Goal: Find specific page/section: Find specific page/section

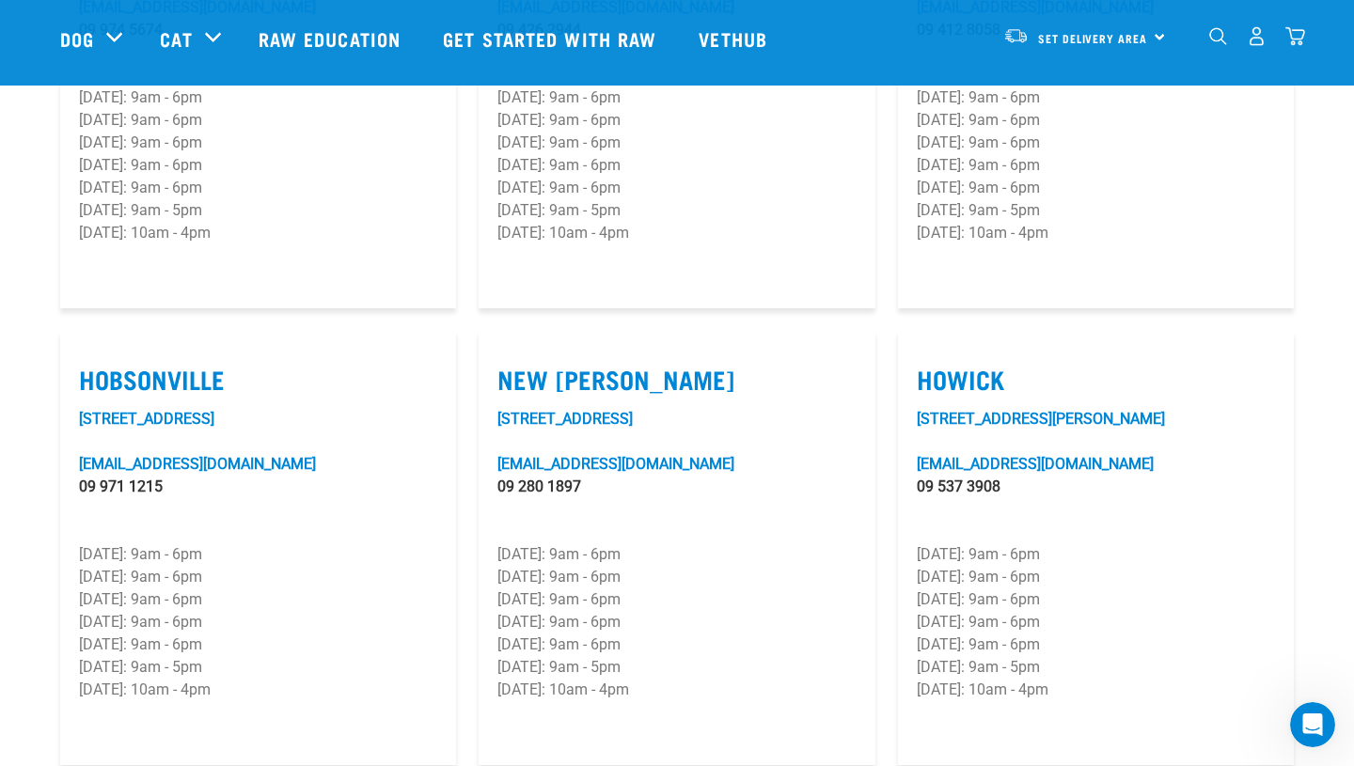
scroll to position [1250, 0]
click at [239, 612] on p "[DATE]: 9am - 6pm" at bounding box center [258, 623] width 358 height 23
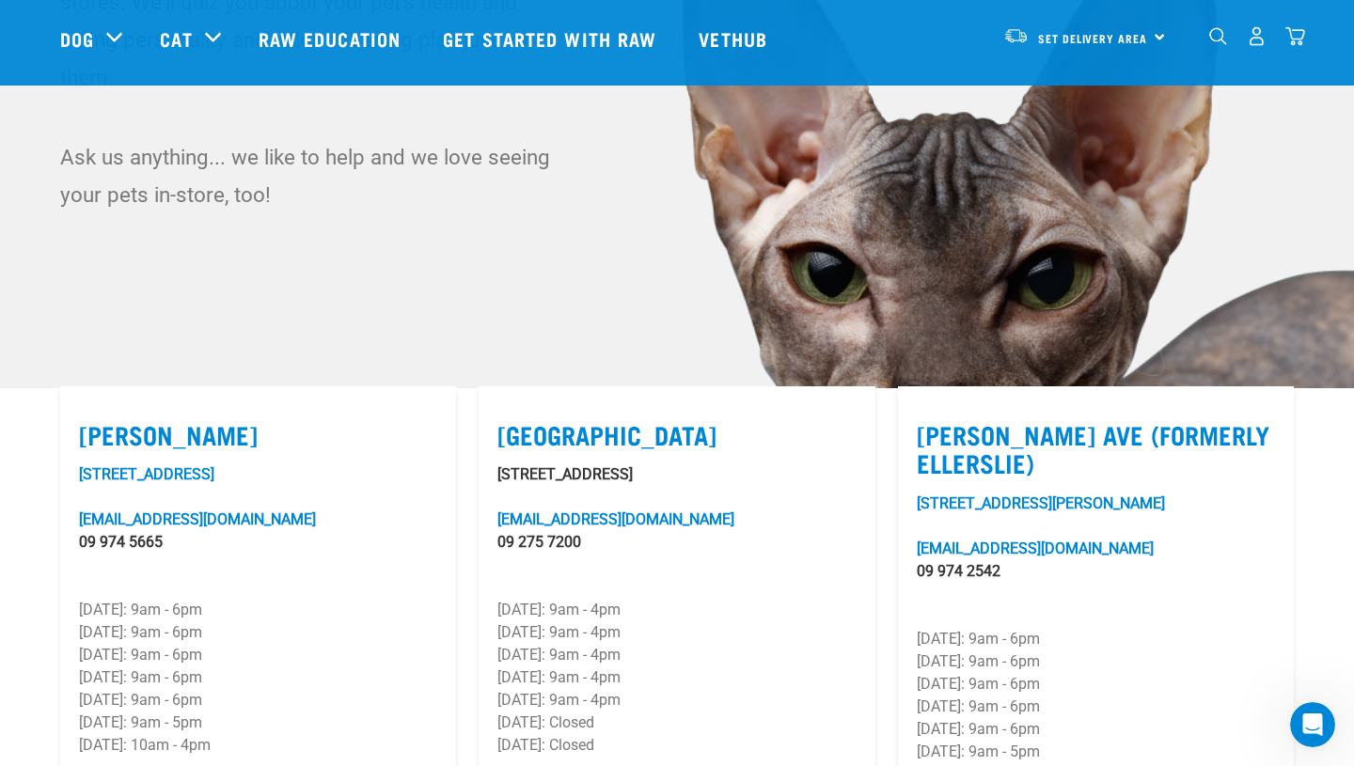
scroll to position [0, 0]
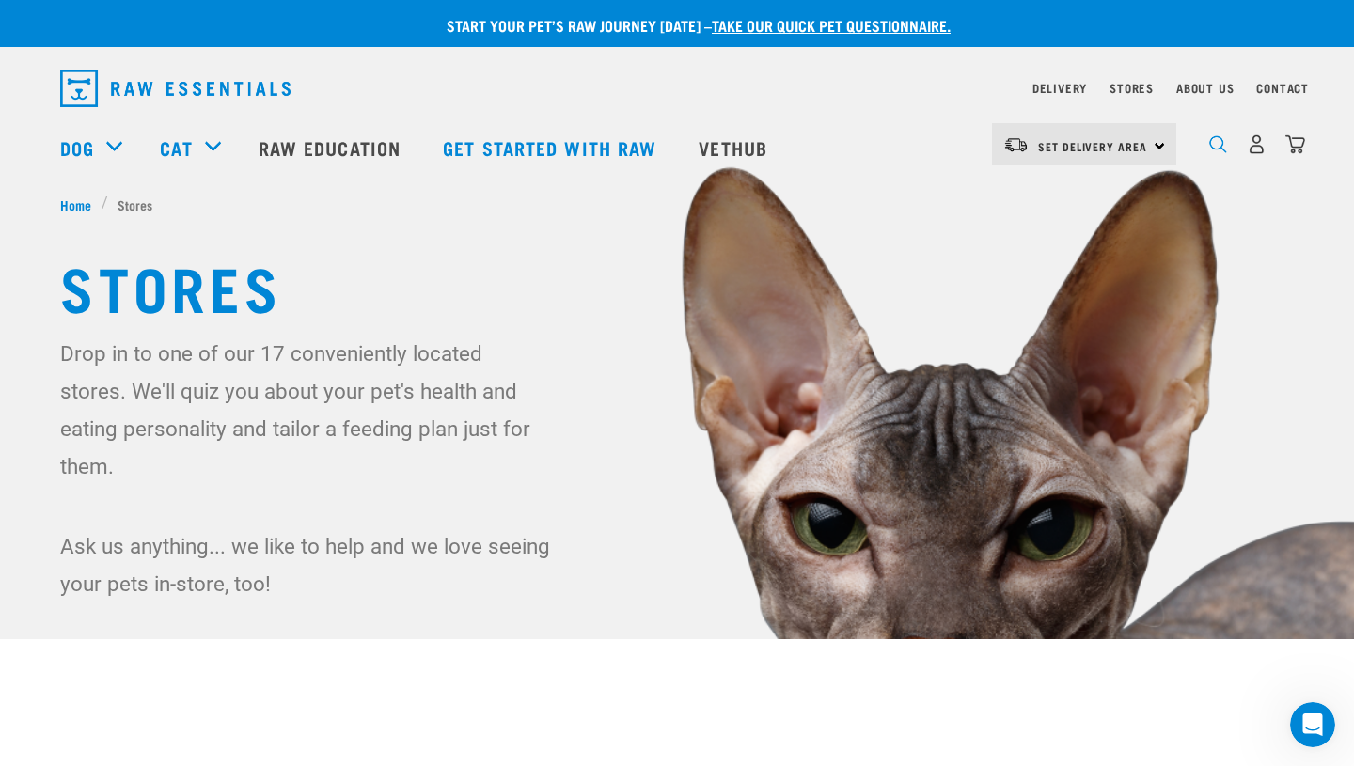
click at [1219, 147] on img "dropdown navigation" at bounding box center [1218, 144] width 18 height 18
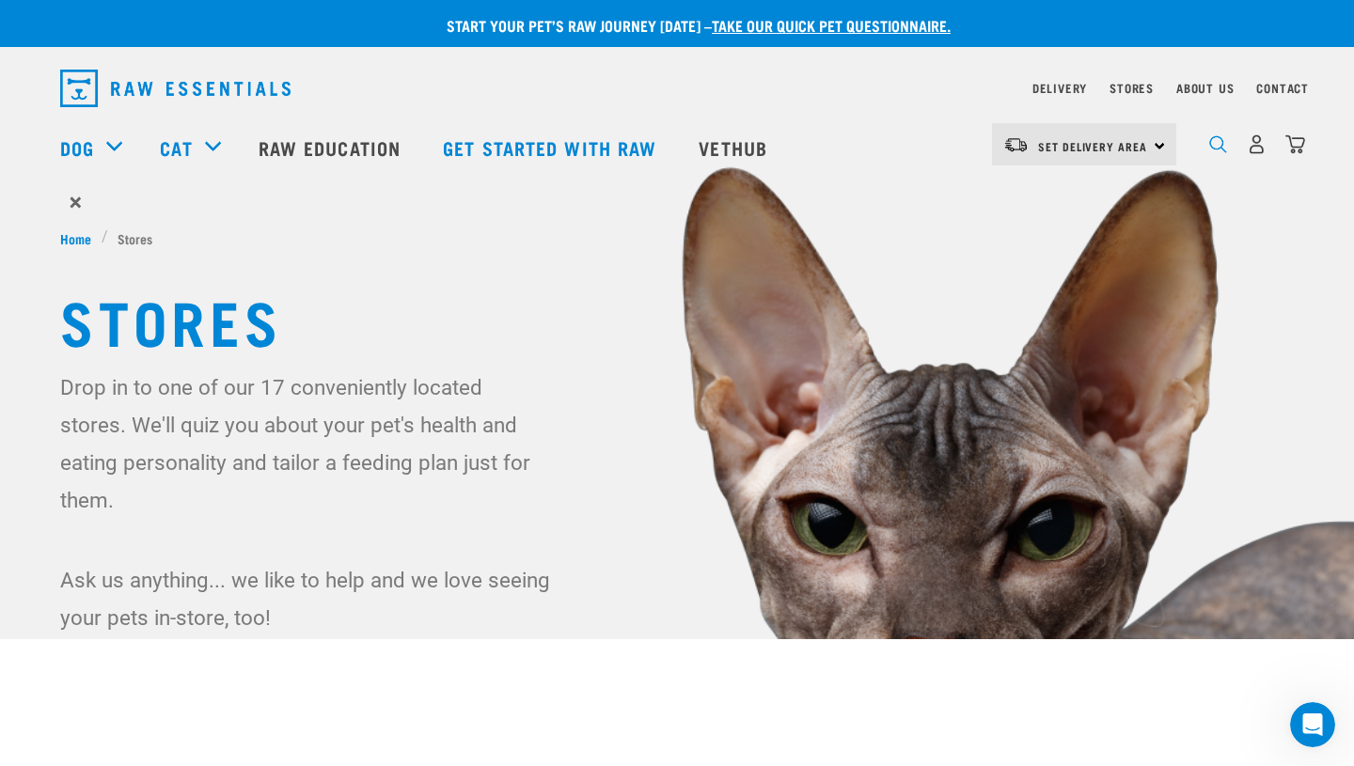
click at [1210, 143] on img "dropdown navigation" at bounding box center [1218, 144] width 18 height 18
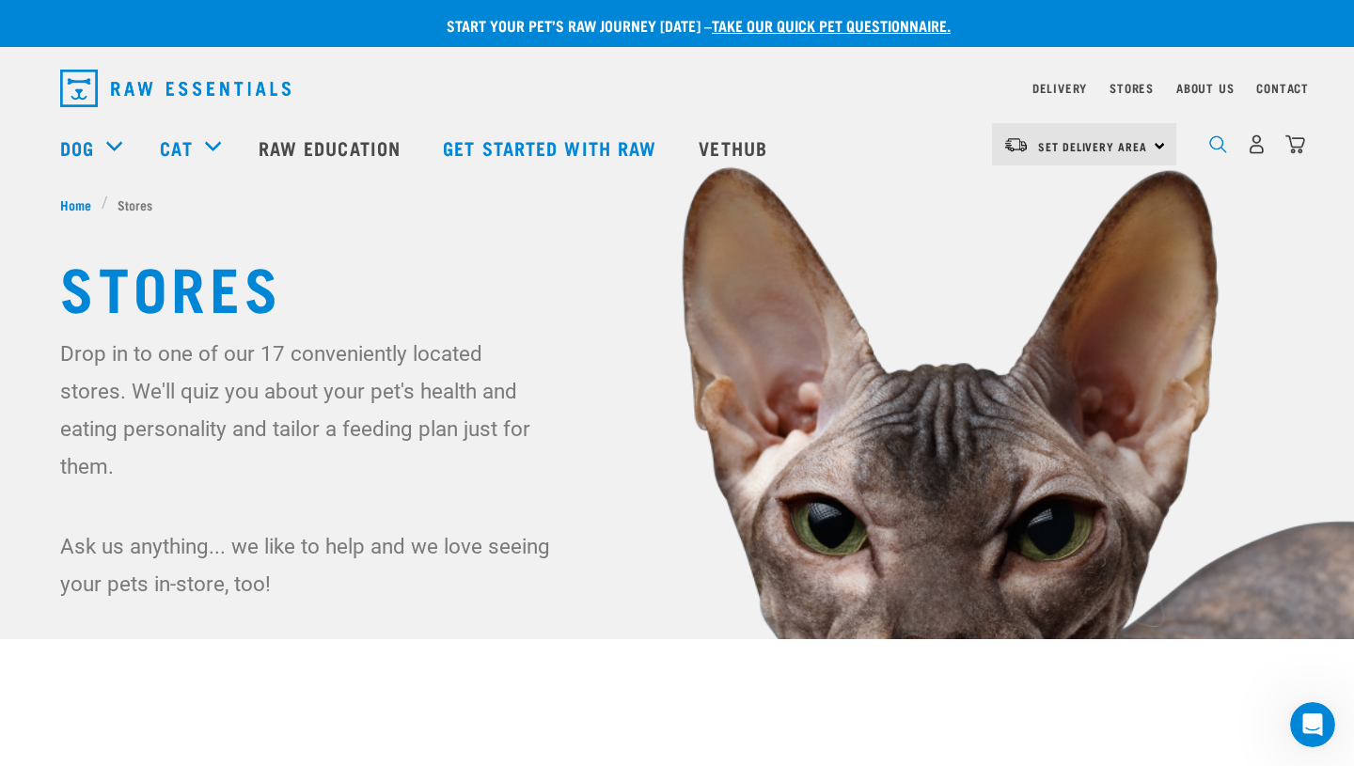
click at [1224, 143] on img "dropdown navigation" at bounding box center [1218, 144] width 18 height 18
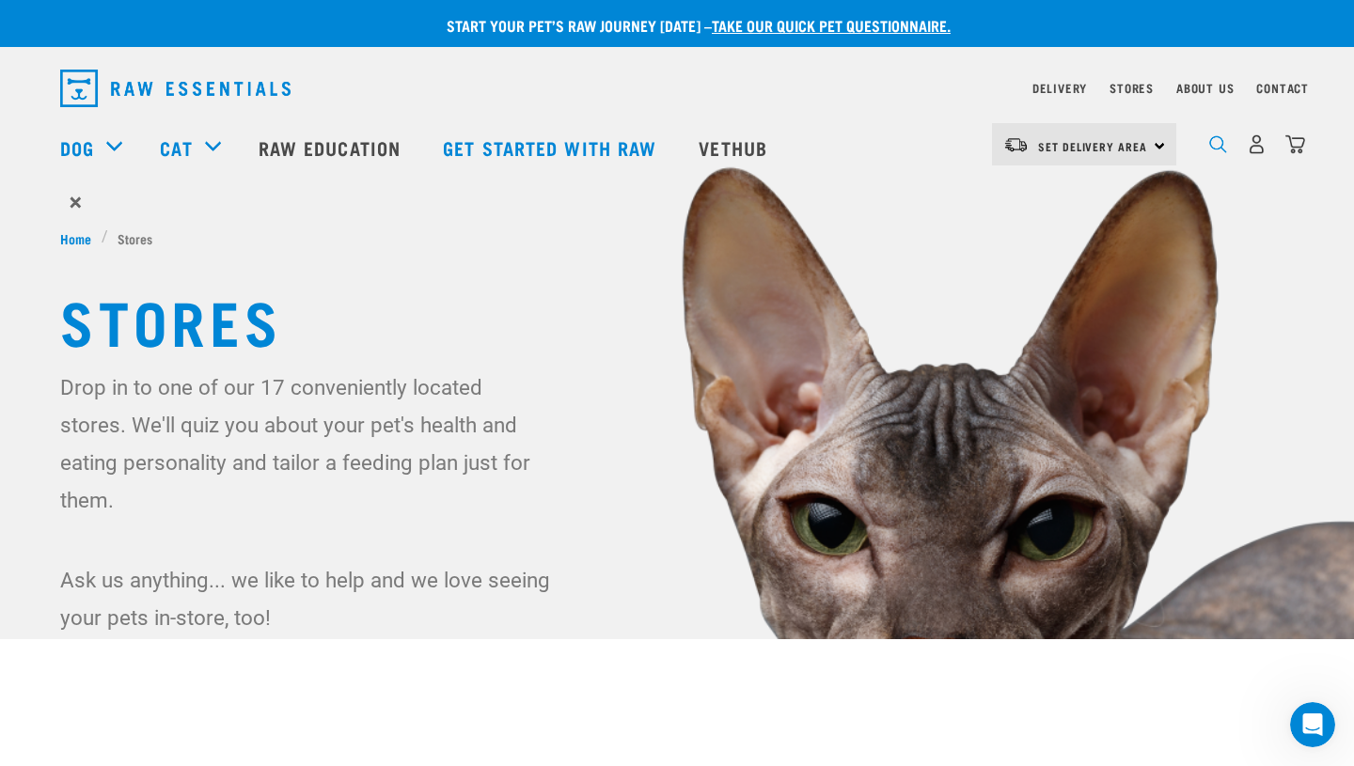
click at [1221, 148] on img "dropdown navigation" at bounding box center [1218, 144] width 18 height 18
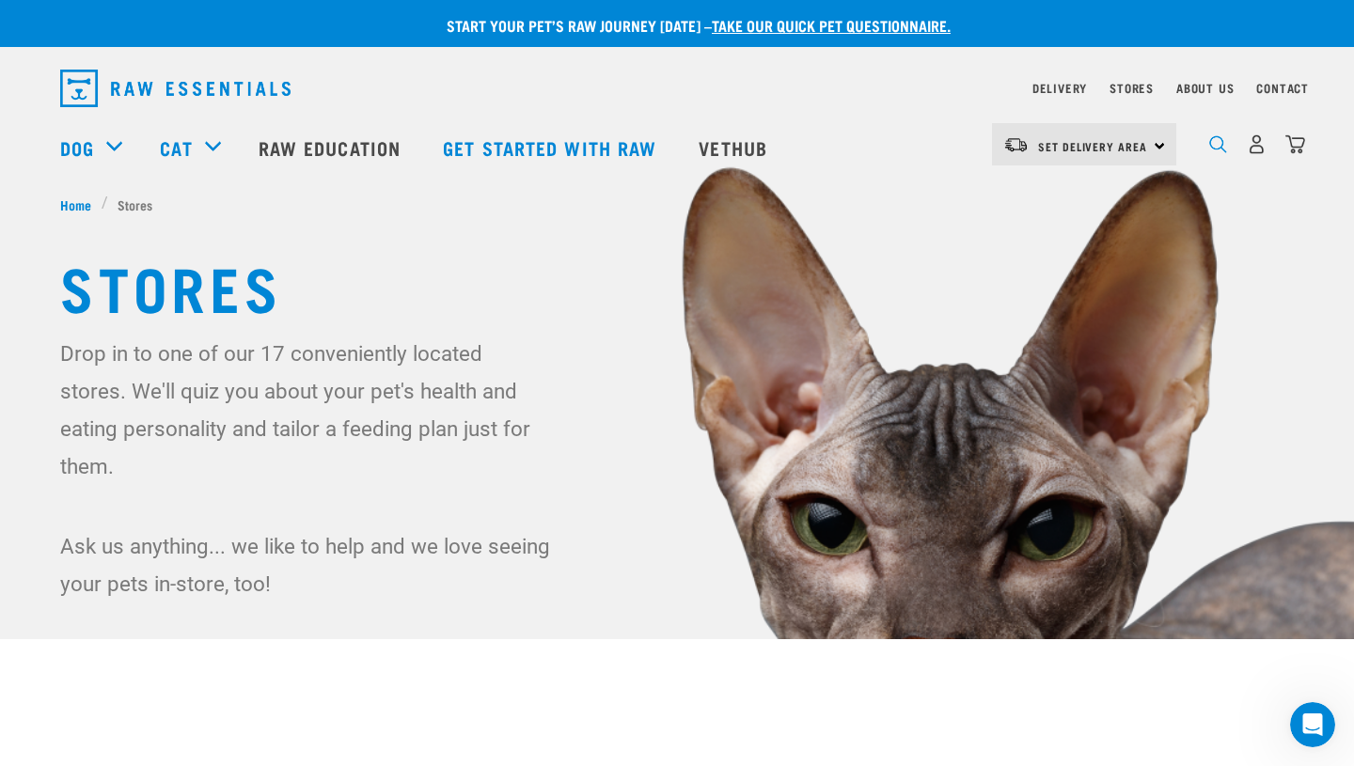
click at [1221, 148] on img "dropdown navigation" at bounding box center [1218, 144] width 18 height 18
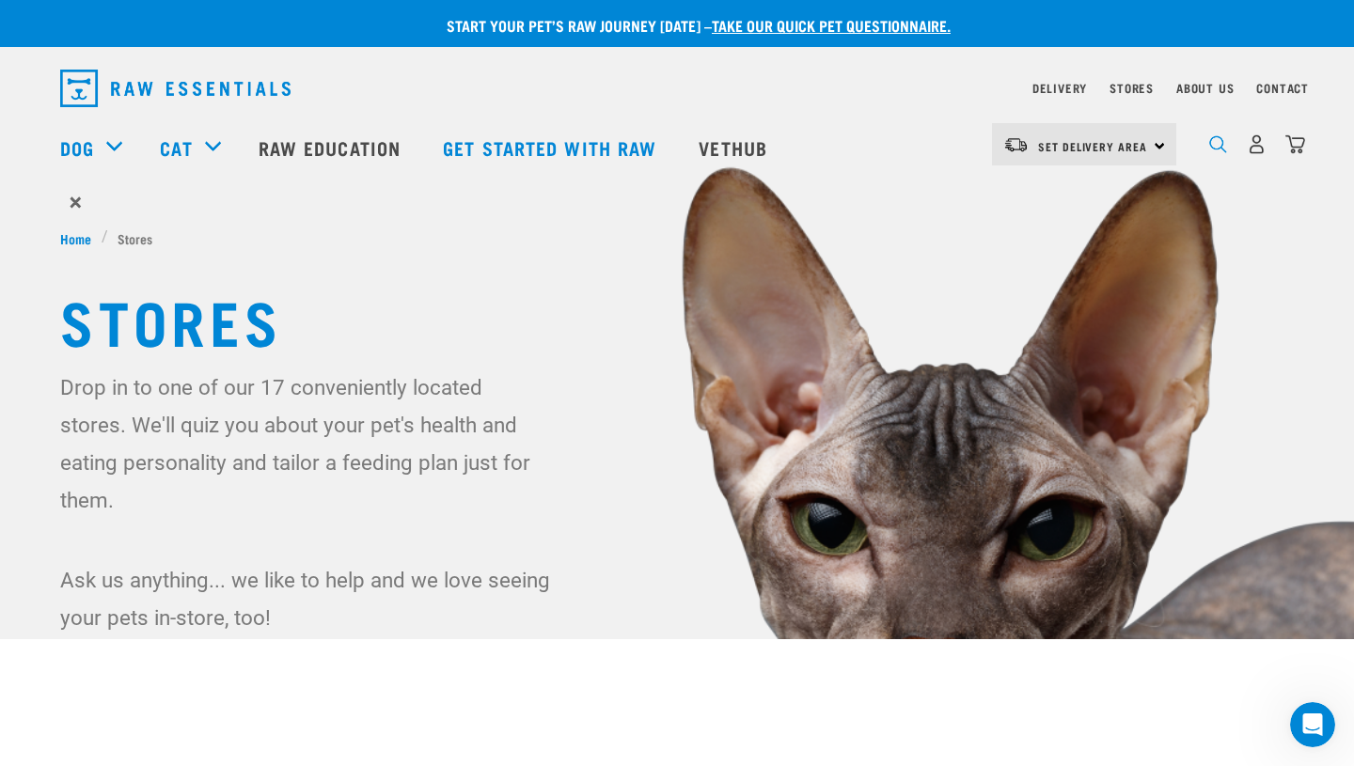
click at [1221, 148] on img "dropdown navigation" at bounding box center [1218, 144] width 18 height 18
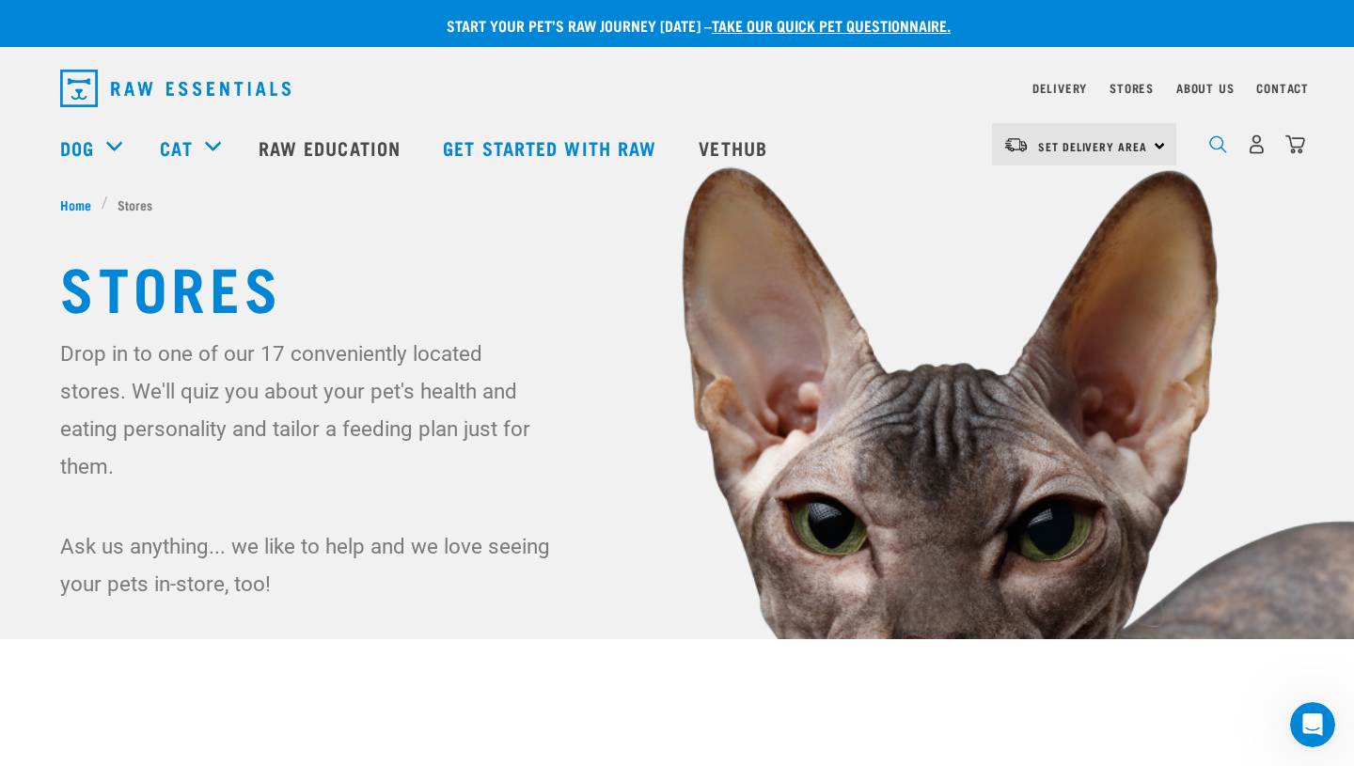
click at [1221, 148] on img "dropdown navigation" at bounding box center [1218, 144] width 18 height 18
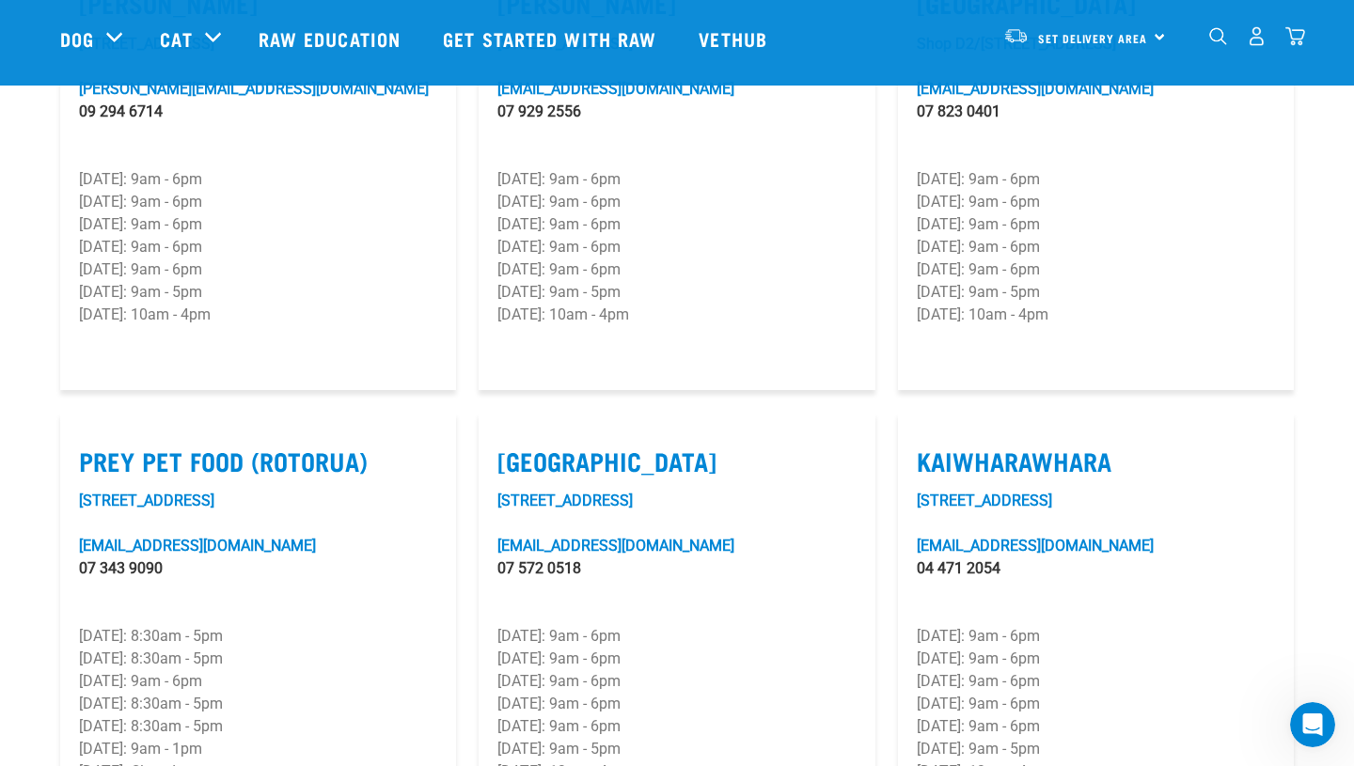
scroll to position [2087, 0]
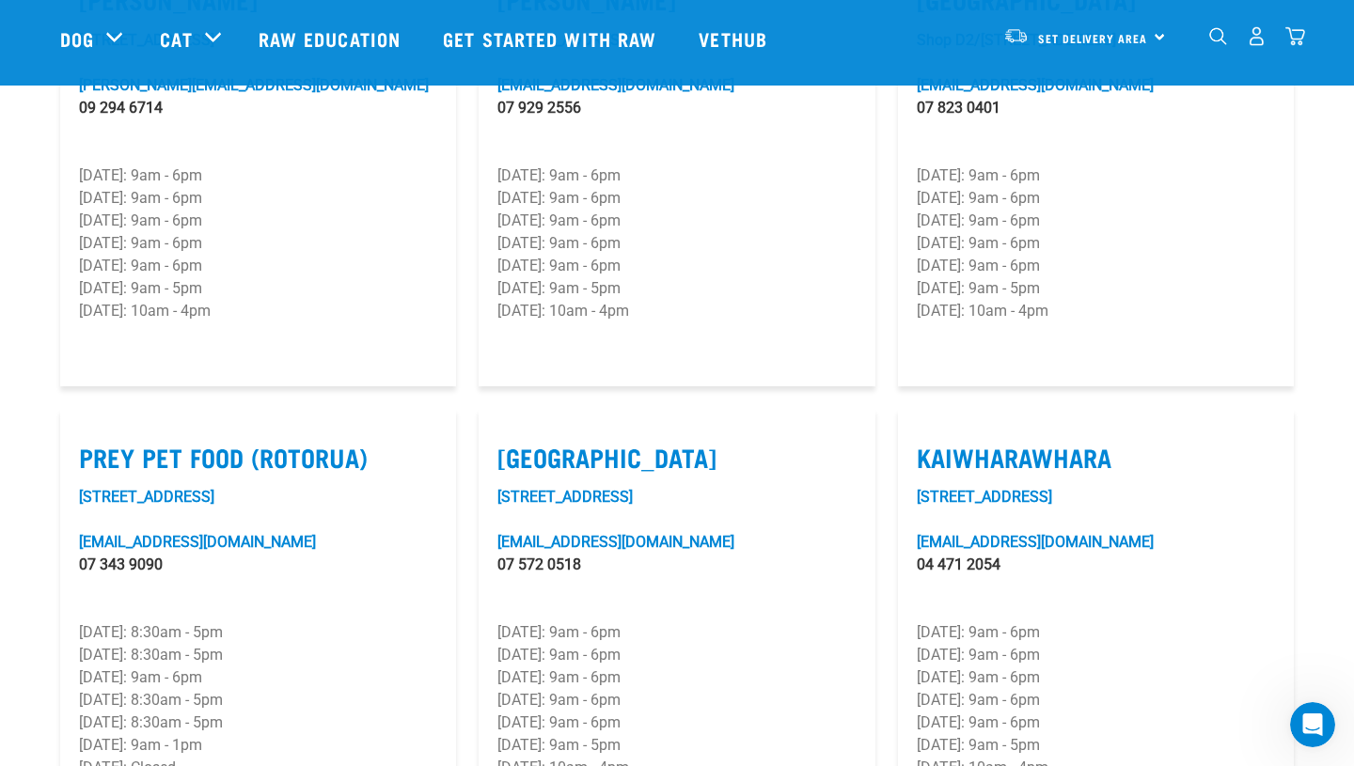
click at [1211, 42] on img "dropdown navigation" at bounding box center [1218, 36] width 18 height 18
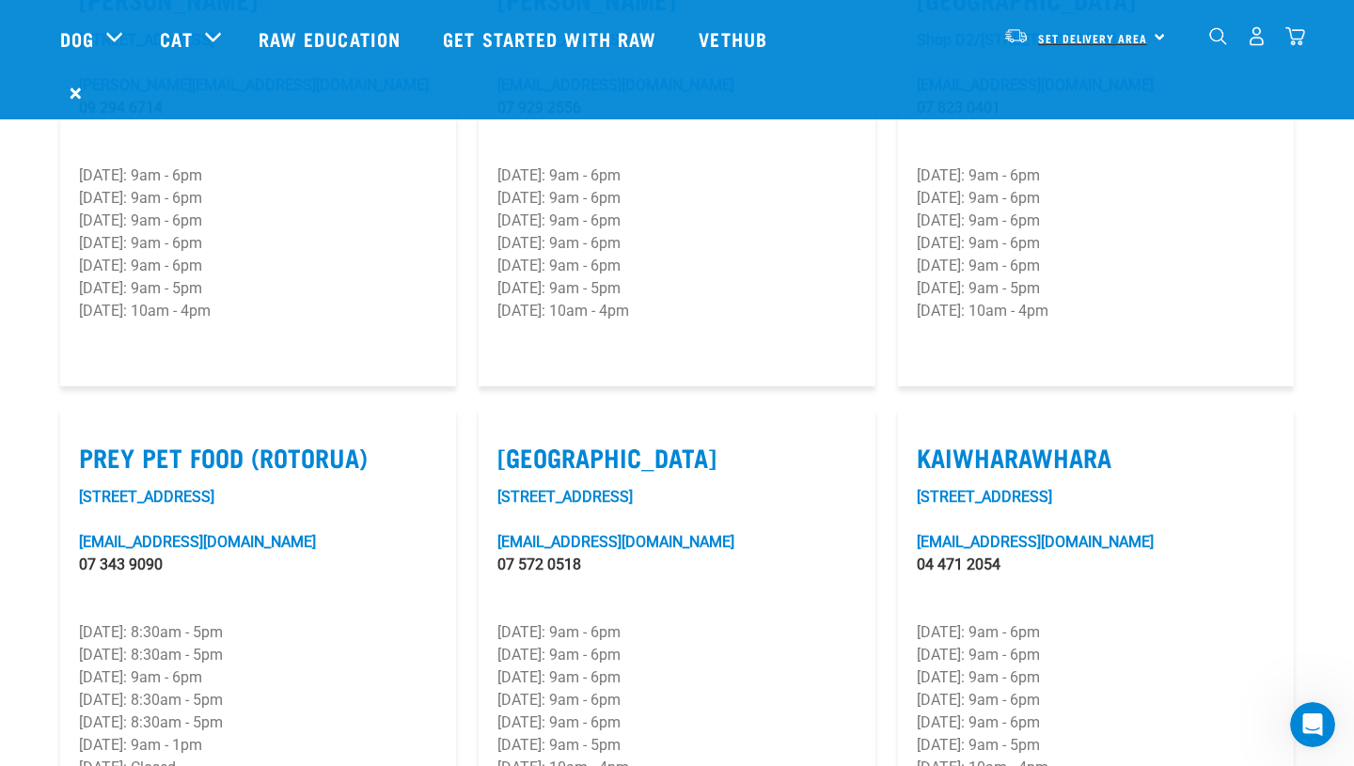
click at [1117, 35] on span "Set Delivery Area" at bounding box center [1092, 38] width 109 height 7
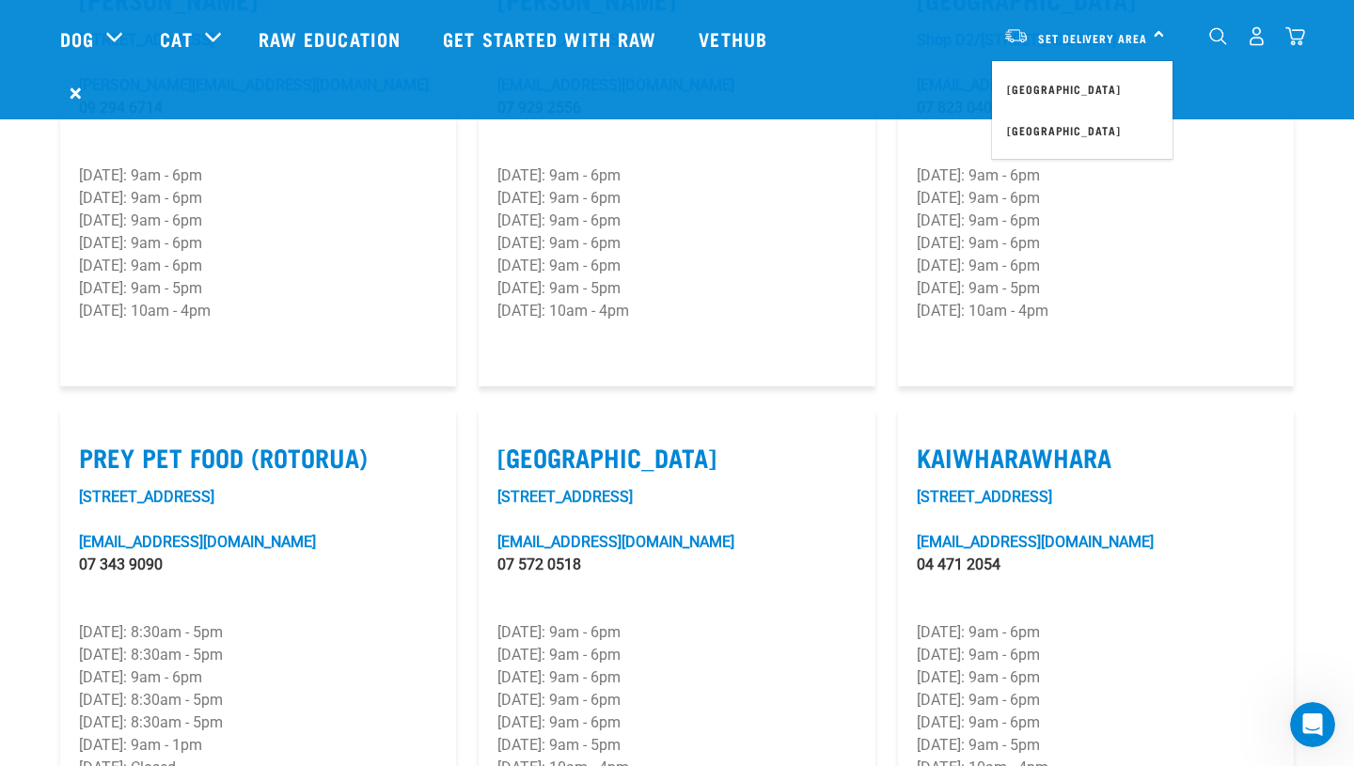
click at [898, 91] on form "×" at bounding box center [677, 93] width 1234 height 34
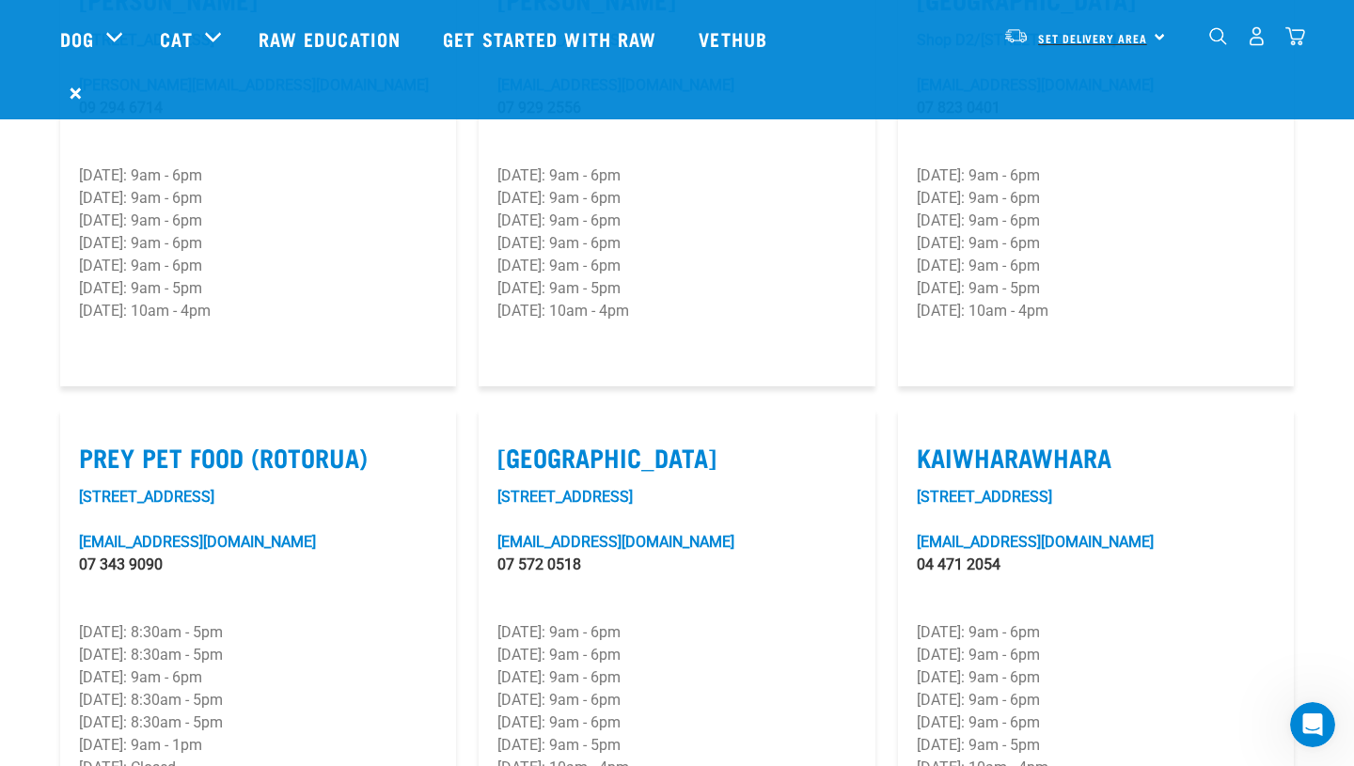
click at [1071, 37] on span "Set Delivery Area" at bounding box center [1092, 38] width 109 height 7
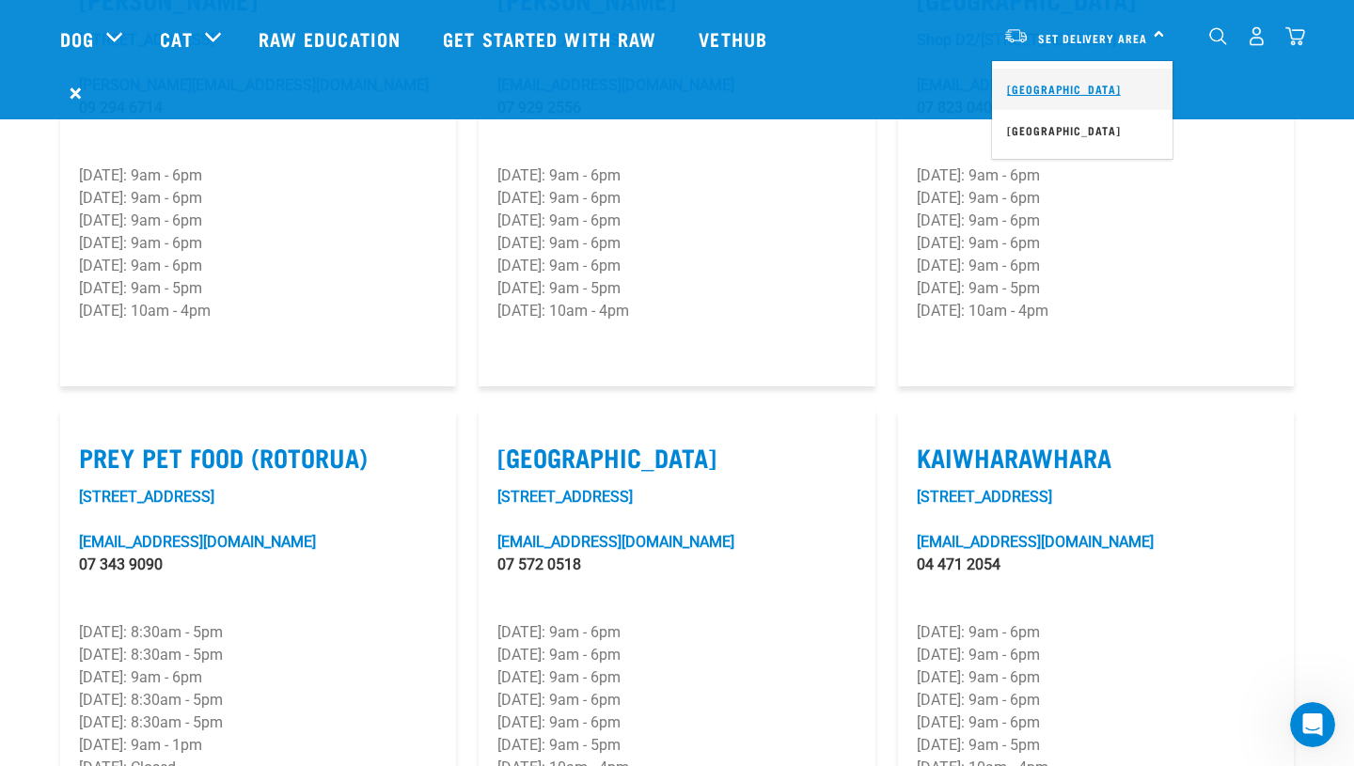
click at [1048, 99] on link "[GEOGRAPHIC_DATA]" at bounding box center [1082, 89] width 181 height 41
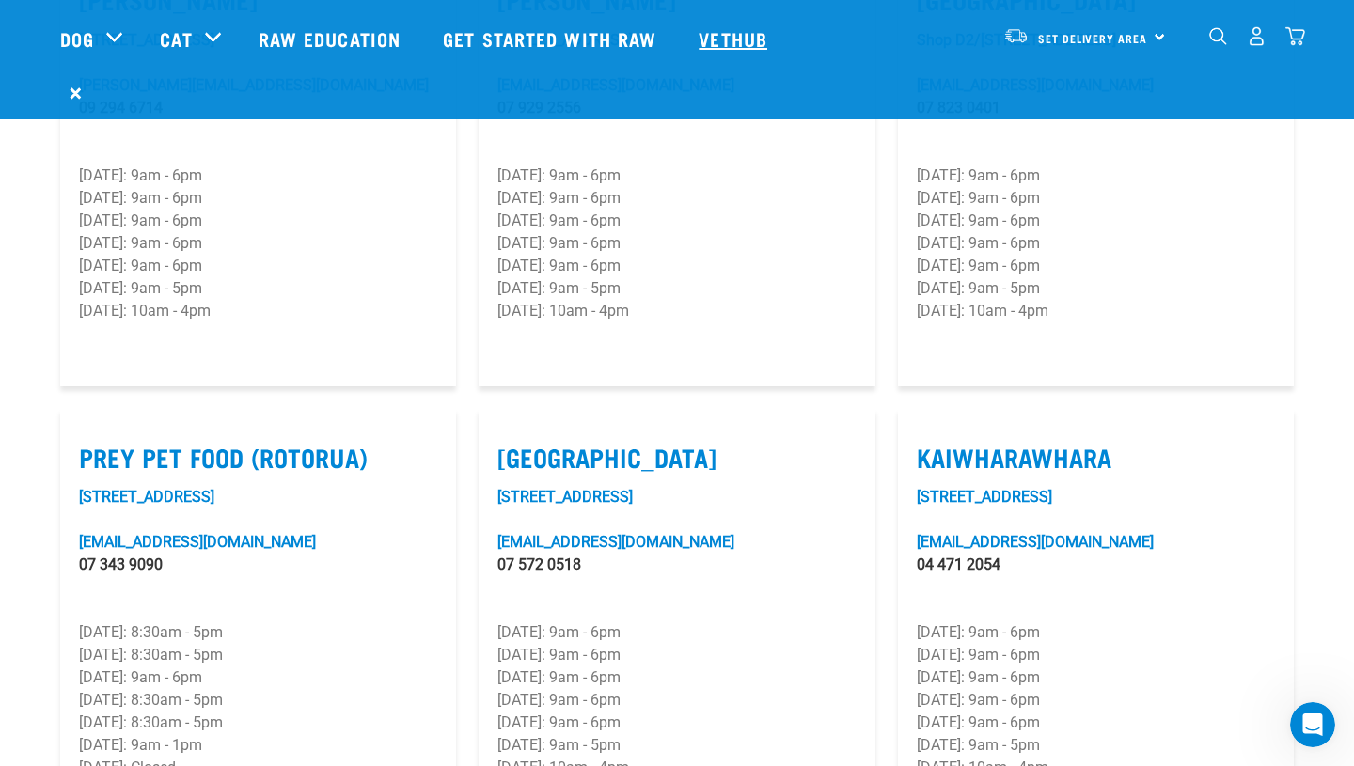
scroll to position [2093, 0]
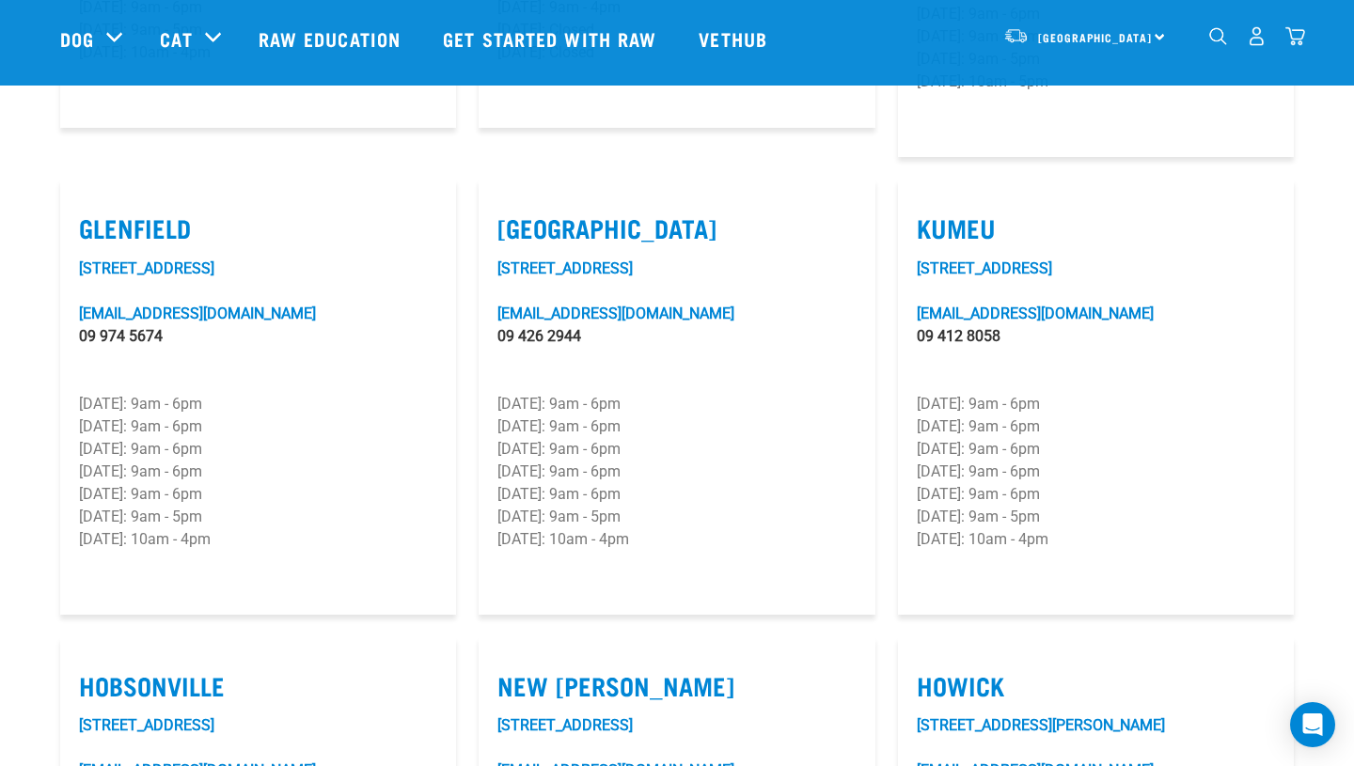
scroll to position [785, 0]
